Goal: Navigation & Orientation: Go to known website

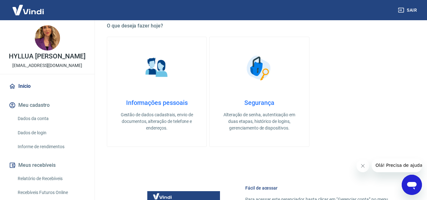
scroll to position [350, 0]
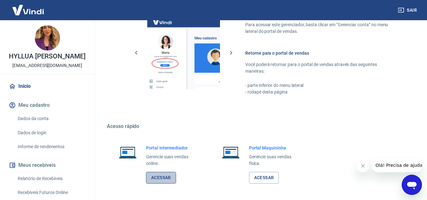
click at [158, 178] on link "Acessar" at bounding box center [161, 178] width 30 height 12
